Goal: Transaction & Acquisition: Purchase product/service

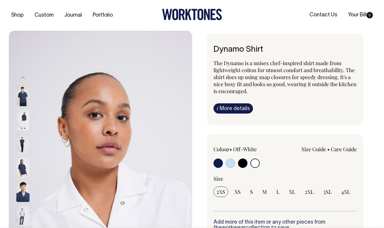
select select "Off-White"
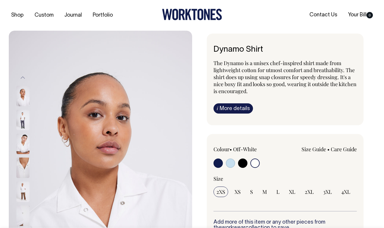
click at [252, 162] on input "radio" at bounding box center [254, 163] width 9 height 9
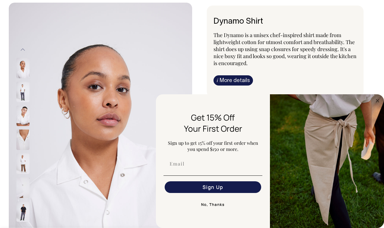
scroll to position [28, 0]
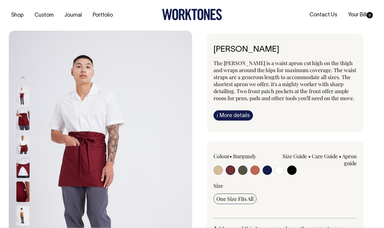
select select "Burgundy"
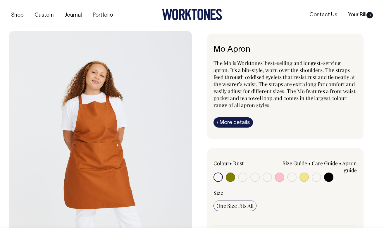
radio input "true"
select select "Burgundy"
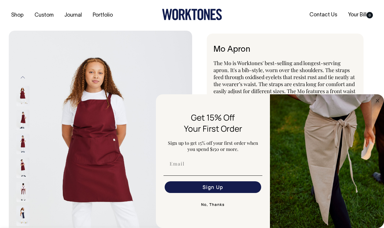
click at [278, 74] on span "The Mo is Worktones' best-selling and longest-serving apron. It's a bib-style, …" at bounding box center [284, 84] width 142 height 49
click at [219, 206] on button "No, Thanks" at bounding box center [212, 205] width 99 height 12
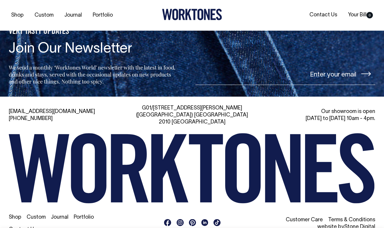
scroll to position [902, 0]
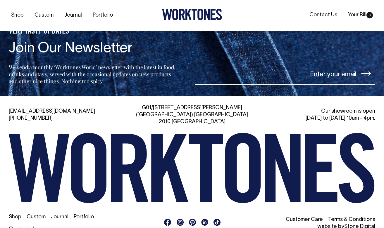
click at [37, 227] on link "Contact Us" at bounding box center [23, 229] width 28 height 5
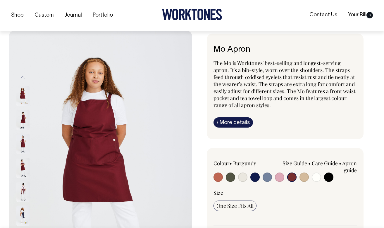
select select "Burgundy"
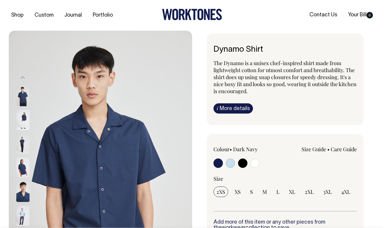
radio input "true"
select select "Off-White"
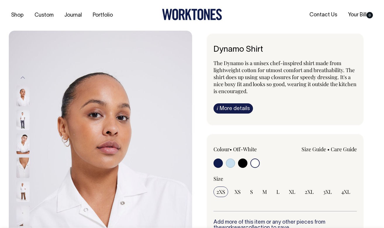
click at [253, 161] on input "radio" at bounding box center [254, 163] width 9 height 9
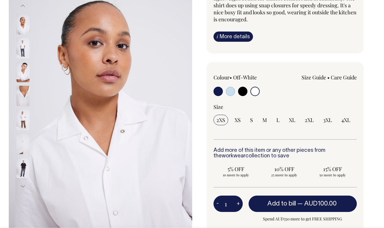
click at [22, 72] on img at bounding box center [22, 72] width 13 height 20
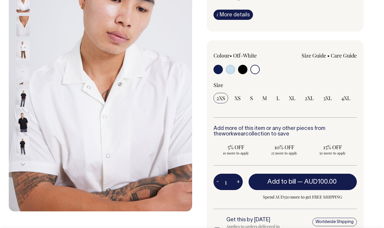
scroll to position [94, 0]
click at [20, 93] on img at bounding box center [22, 98] width 13 height 20
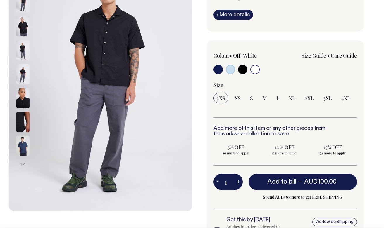
click at [24, 80] on img at bounding box center [22, 74] width 13 height 20
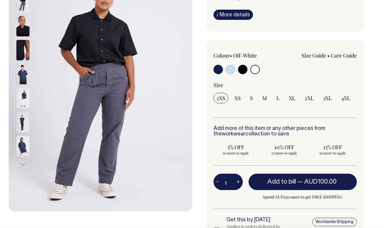
click at [24, 98] on img at bounding box center [22, 98] width 13 height 20
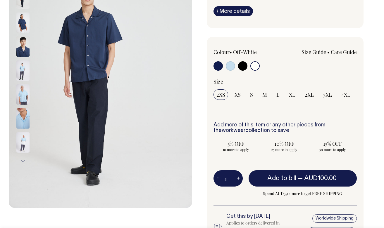
scroll to position [98, 0]
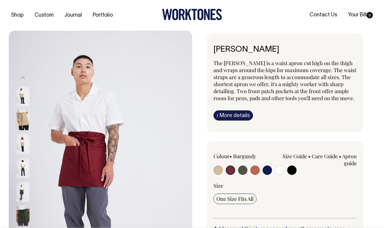
select select "Burgundy"
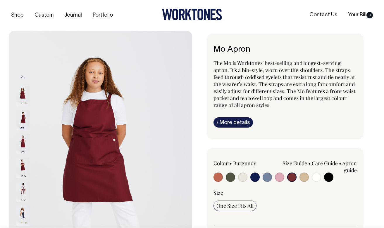
select select "Burgundy"
